Goal: Information Seeking & Learning: Learn about a topic

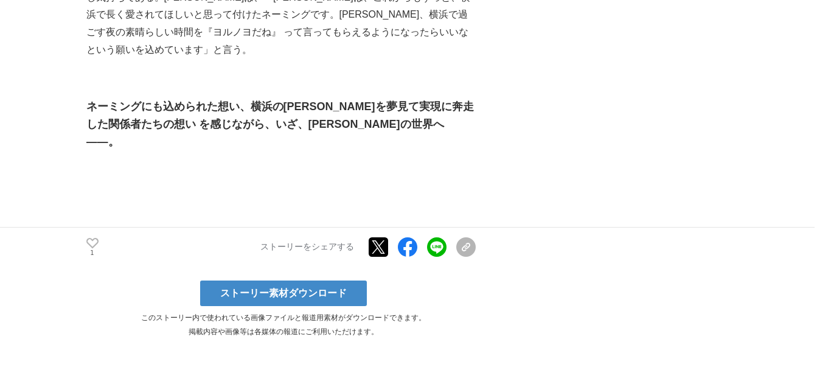
scroll to position [6448, 0]
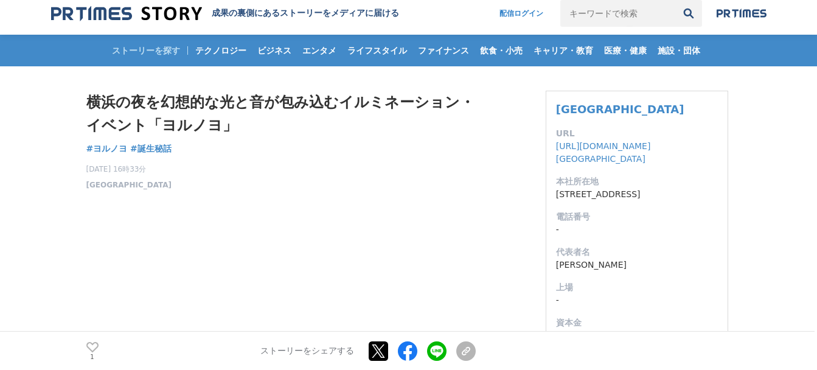
scroll to position [0, 0]
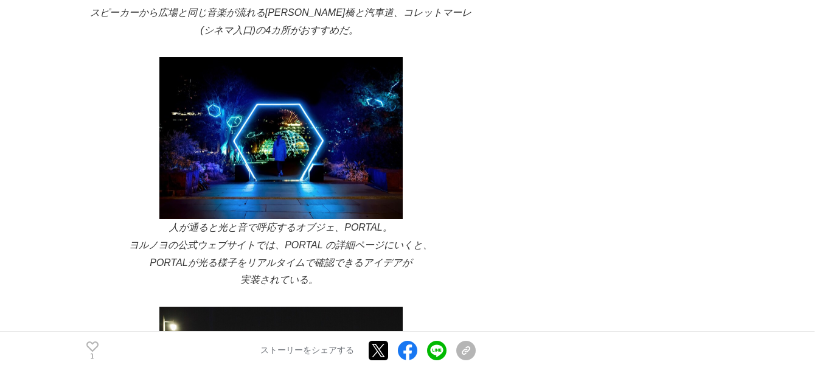
scroll to position [1217, 0]
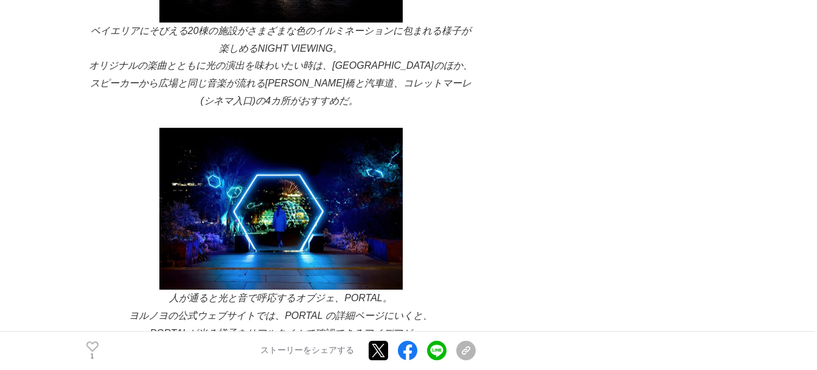
drag, startPoint x: 537, startPoint y: 182, endPoint x: 533, endPoint y: 192, distance: 11.2
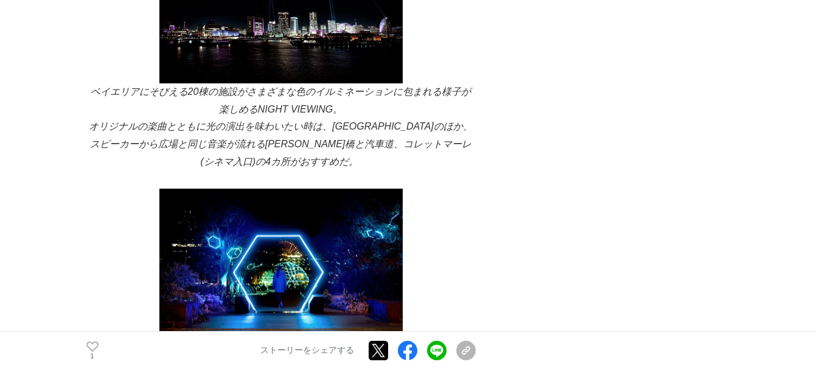
scroll to position [973, 0]
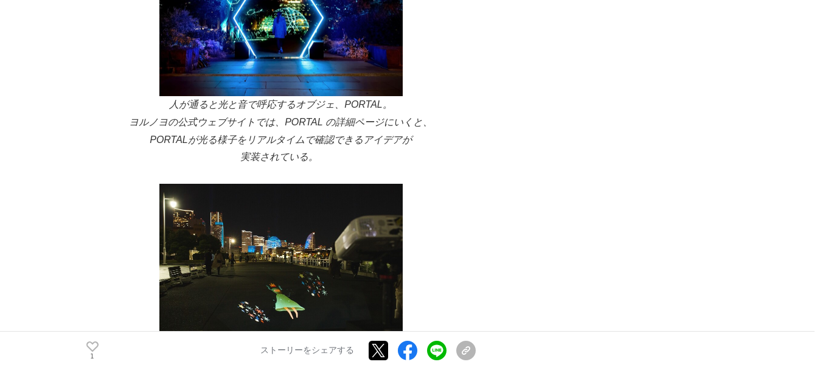
scroll to position [1460, 0]
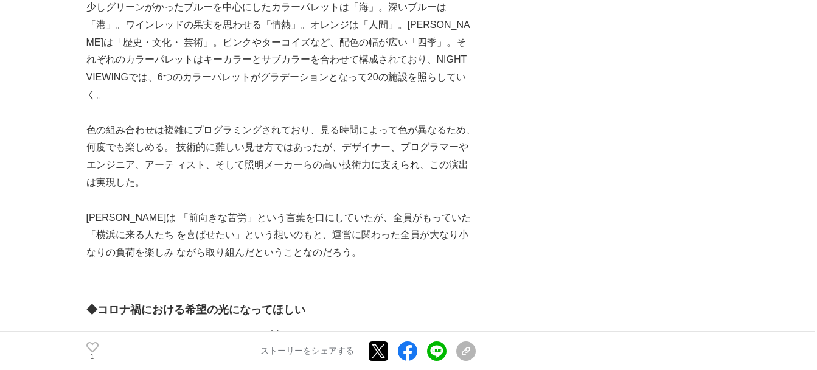
scroll to position [5839, 0]
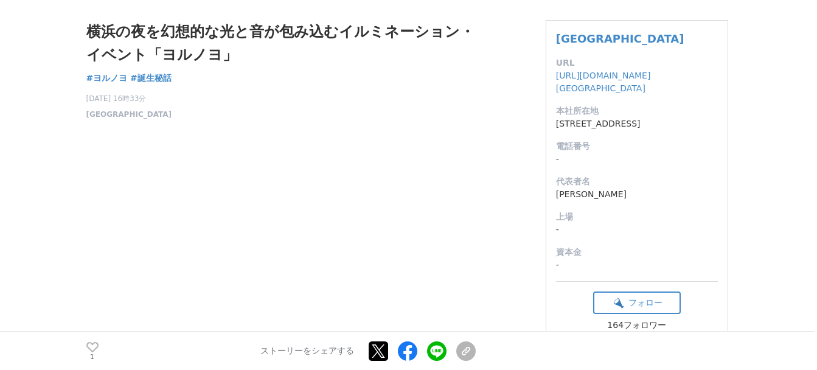
scroll to position [0, 0]
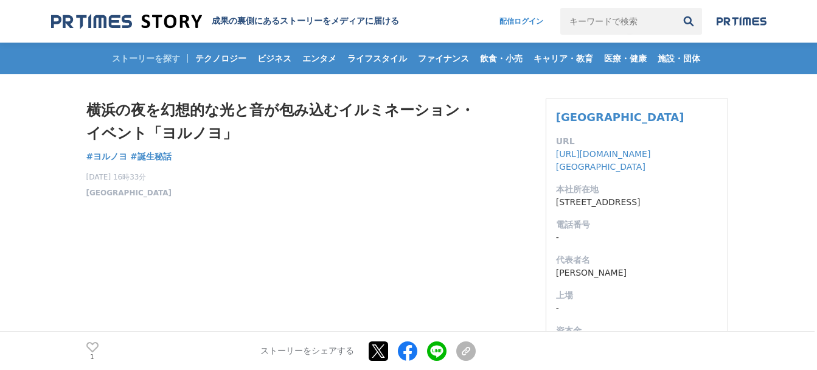
click at [429, 167] on div "2020年12月23日 16時33分 横浜市 1" at bounding box center [280, 183] width 389 height 32
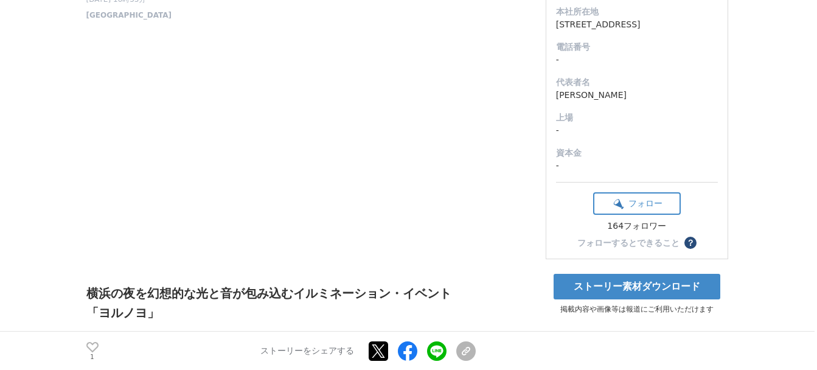
scroll to position [182, 0]
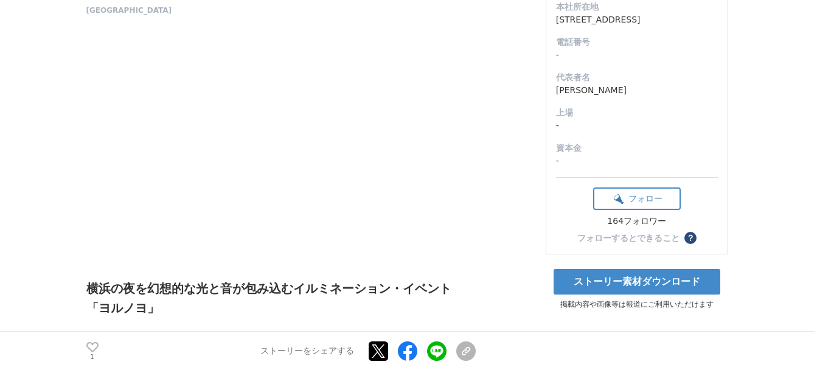
click at [388, 291] on h2 "横浜の夜を幻想的な光と音が包み込むイルミネーション・イベント 「ヨルノヨ」" at bounding box center [280, 298] width 389 height 39
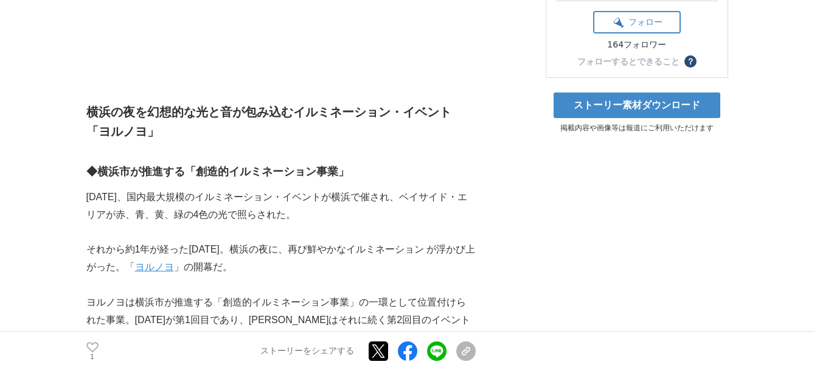
scroll to position [365, 0]
